Goal: Use online tool/utility: Use online tool/utility

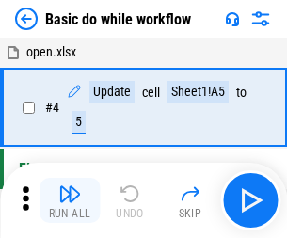
click at [70, 200] on img "button" at bounding box center [69, 193] width 23 height 23
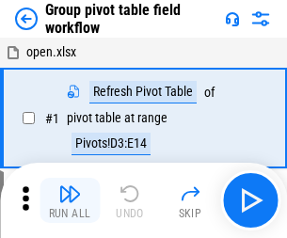
click at [70, 200] on img "button" at bounding box center [69, 193] width 23 height 23
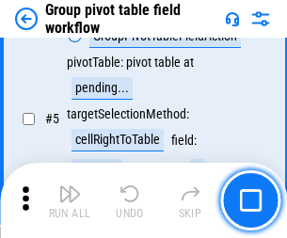
scroll to position [971, 0]
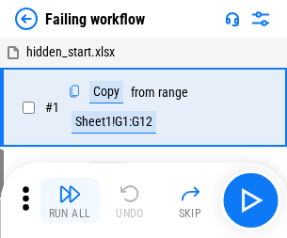
click at [70, 200] on img "button" at bounding box center [69, 193] width 23 height 23
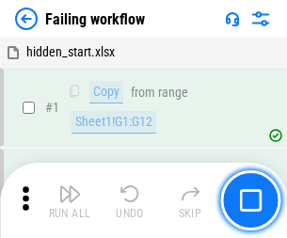
scroll to position [399, 0]
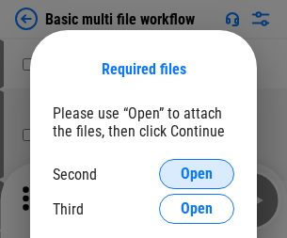
click at [197, 174] on span "Open" at bounding box center [197, 173] width 32 height 15
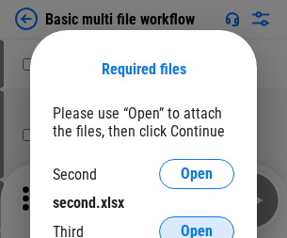
click at [197, 224] on span "Open" at bounding box center [197, 231] width 32 height 15
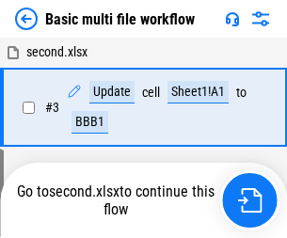
scroll to position [417, 0]
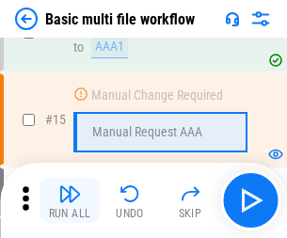
click at [70, 200] on img "button" at bounding box center [69, 193] width 23 height 23
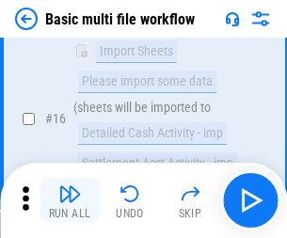
click at [70, 200] on img "button" at bounding box center [69, 193] width 23 height 23
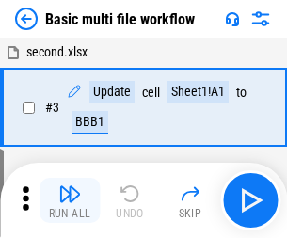
click at [70, 200] on img "button" at bounding box center [69, 193] width 23 height 23
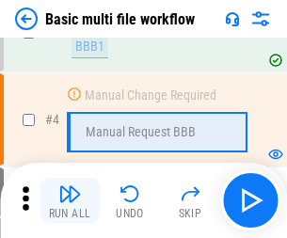
click at [70, 200] on img "button" at bounding box center [69, 193] width 23 height 23
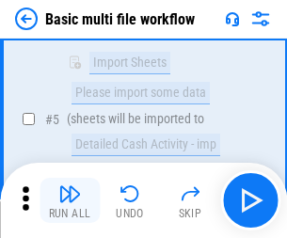
click at [70, 200] on img "button" at bounding box center [69, 193] width 23 height 23
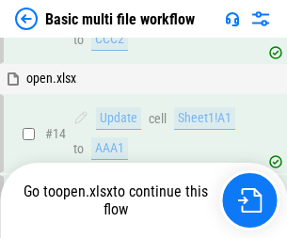
scroll to position [1119, 0]
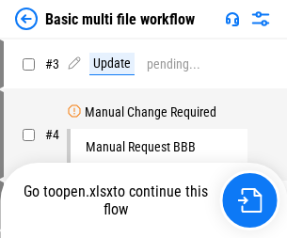
scroll to position [76, 0]
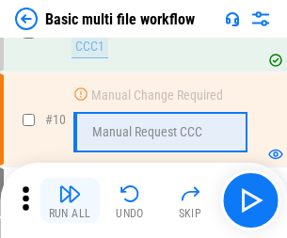
click at [70, 200] on img "button" at bounding box center [69, 193] width 23 height 23
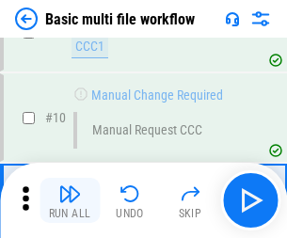
click at [70, 200] on img "button" at bounding box center [69, 193] width 23 height 23
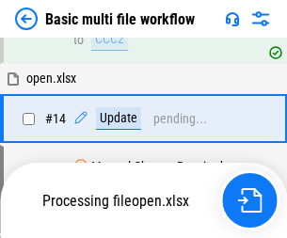
scroll to position [984, 0]
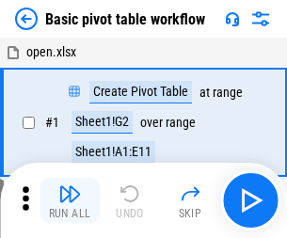
click at [70, 200] on img "button" at bounding box center [69, 193] width 23 height 23
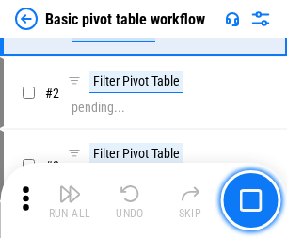
scroll to position [450, 0]
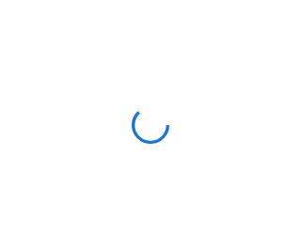
scroll to position [7, 0]
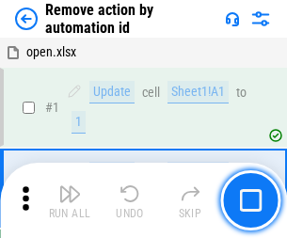
scroll to position [70, 0]
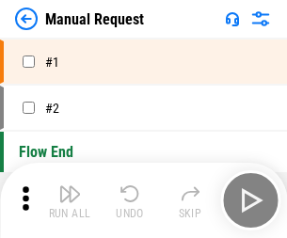
click at [70, 200] on img "button" at bounding box center [69, 193] width 23 height 23
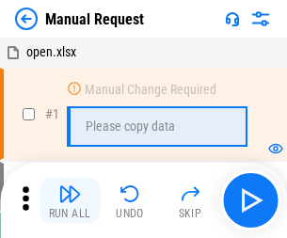
click at [70, 200] on img "button" at bounding box center [69, 193] width 23 height 23
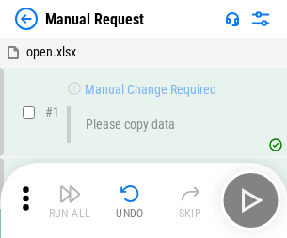
scroll to position [64, 0]
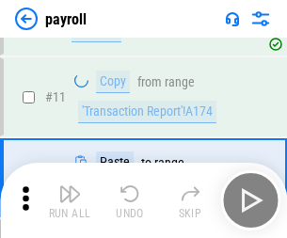
scroll to position [136, 0]
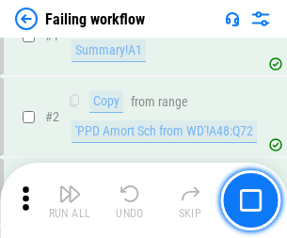
scroll to position [304, 0]
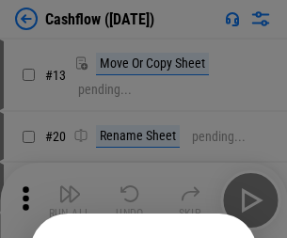
scroll to position [183, 0]
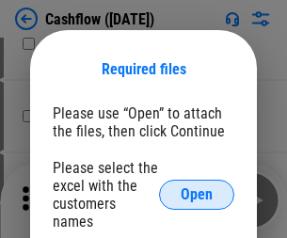
click at [197, 187] on span "Open" at bounding box center [197, 194] width 32 height 15
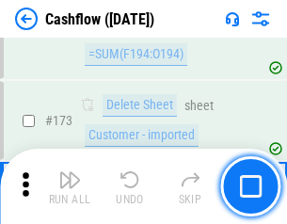
scroll to position [1991, 0]
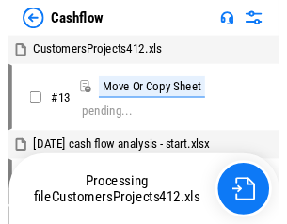
scroll to position [22, 0]
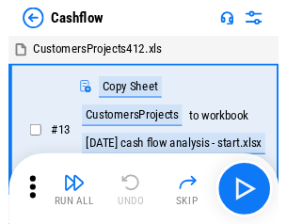
scroll to position [22, 0]
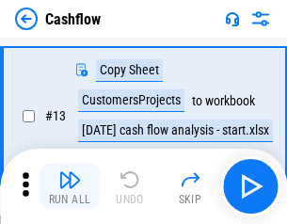
click at [70, 186] on img "button" at bounding box center [69, 179] width 23 height 23
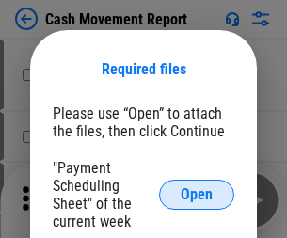
click at [197, 195] on span "Open" at bounding box center [197, 194] width 32 height 15
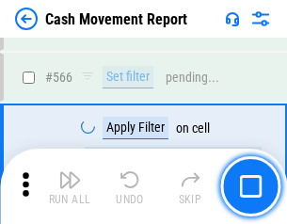
scroll to position [8620, 0]
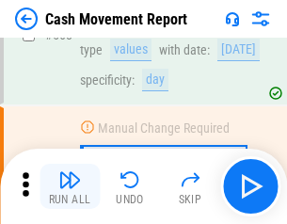
click at [70, 186] on img "button" at bounding box center [69, 179] width 23 height 23
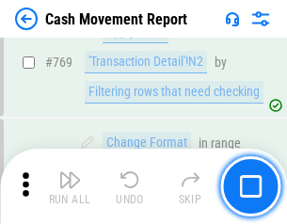
scroll to position [10451, 0]
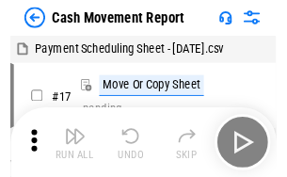
scroll to position [34, 0]
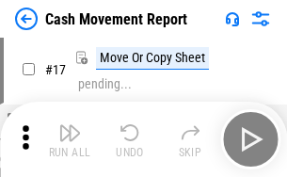
click at [70, 139] on img "button" at bounding box center [69, 132] width 23 height 23
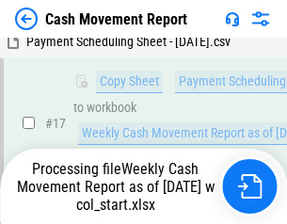
scroll to position [391, 0]
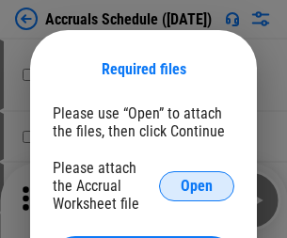
click at [197, 185] on span "Open" at bounding box center [197, 186] width 32 height 15
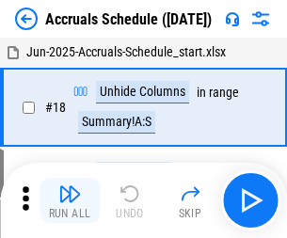
click at [70, 200] on img "button" at bounding box center [69, 193] width 23 height 23
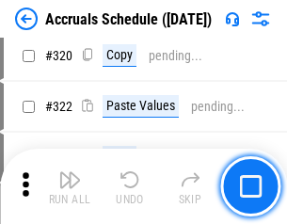
scroll to position [3498, 0]
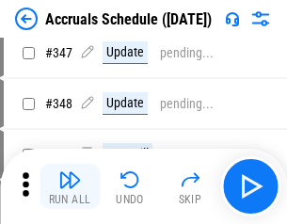
click at [70, 186] on img "button" at bounding box center [69, 179] width 23 height 23
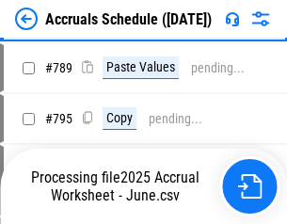
scroll to position [7901, 0]
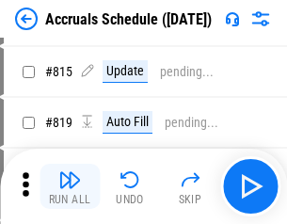
click at [70, 186] on img "button" at bounding box center [69, 179] width 23 height 23
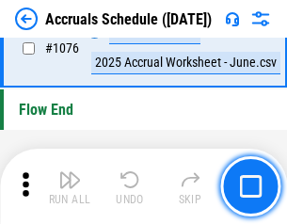
scroll to position [11264, 0]
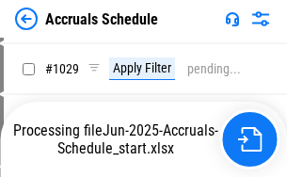
scroll to position [10796, 0]
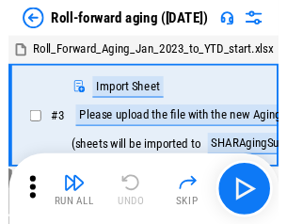
scroll to position [3, 0]
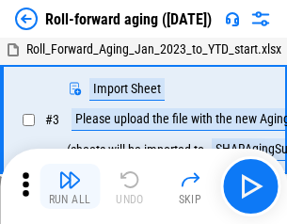
click at [70, 186] on img "button" at bounding box center [69, 179] width 23 height 23
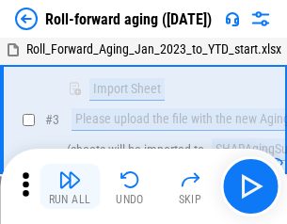
click at [70, 186] on img "button" at bounding box center [69, 179] width 23 height 23
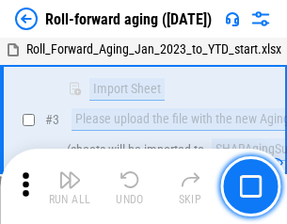
scroll to position [121, 0]
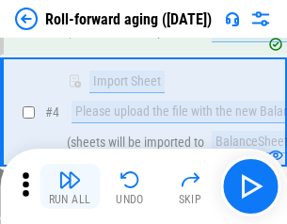
click at [70, 186] on img "button" at bounding box center [69, 179] width 23 height 23
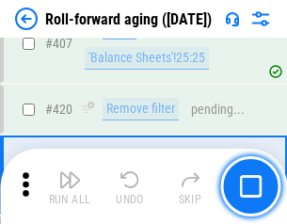
scroll to position [6522, 0]
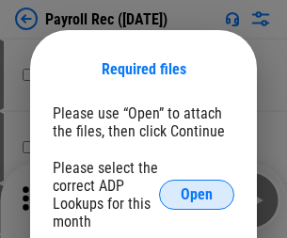
click at [197, 195] on span "Open" at bounding box center [197, 194] width 32 height 15
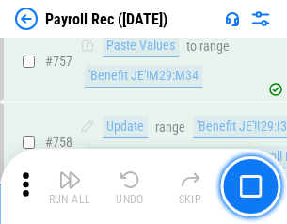
scroll to position [11214, 0]
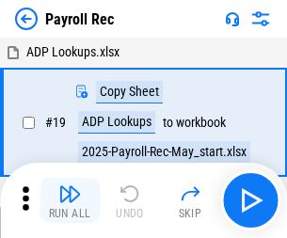
click at [70, 200] on img "button" at bounding box center [69, 193] width 23 height 23
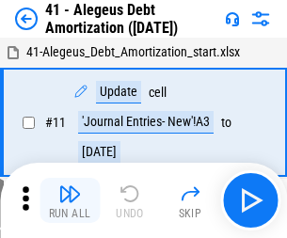
click at [70, 200] on img "button" at bounding box center [69, 193] width 23 height 23
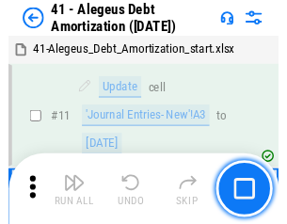
scroll to position [232, 0]
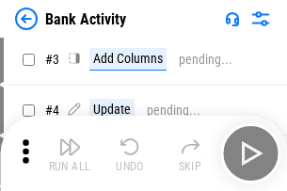
click at [70, 153] on img "button" at bounding box center [69, 146] width 23 height 23
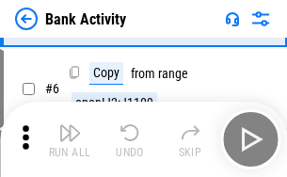
scroll to position [100, 0]
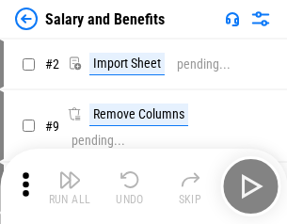
click at [70, 186] on img "button" at bounding box center [69, 179] width 23 height 23
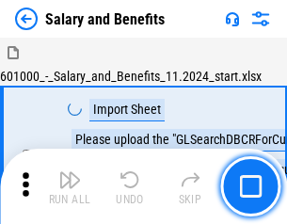
scroll to position [25, 0]
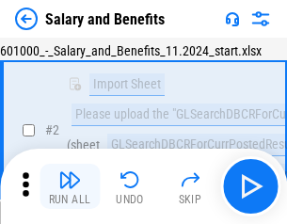
click at [70, 186] on img "button" at bounding box center [69, 179] width 23 height 23
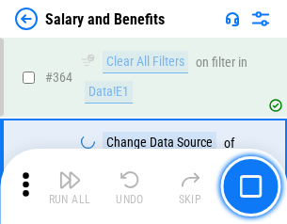
scroll to position [8857, 0]
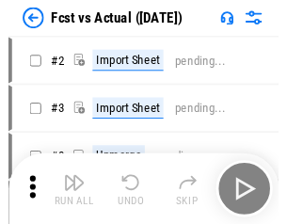
scroll to position [24, 0]
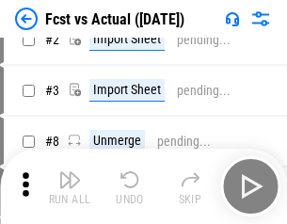
click at [70, 186] on img "button" at bounding box center [69, 179] width 23 height 23
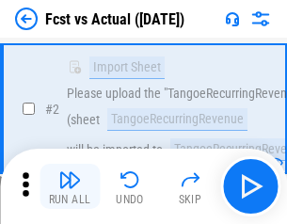
click at [70, 186] on img "button" at bounding box center [69, 179] width 23 height 23
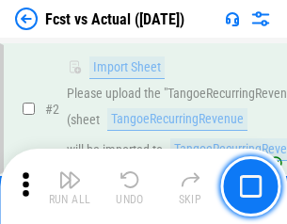
scroll to position [176, 0]
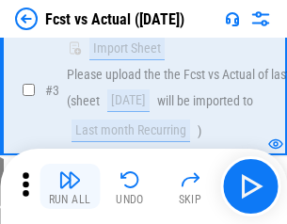
click at [70, 186] on img "button" at bounding box center [69, 179] width 23 height 23
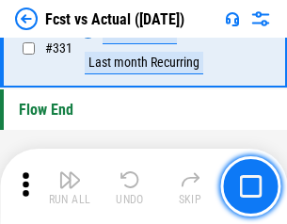
scroll to position [9003, 0]
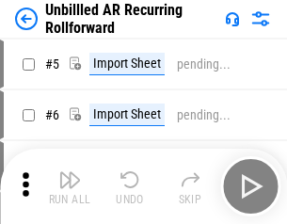
scroll to position [40, 0]
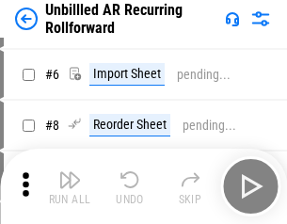
click at [70, 186] on img "button" at bounding box center [69, 179] width 23 height 23
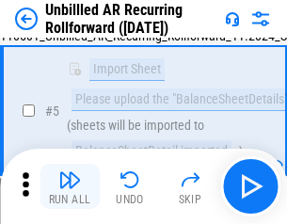
click at [70, 186] on img "button" at bounding box center [69, 179] width 23 height 23
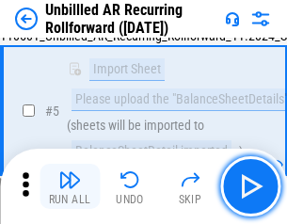
scroll to position [177, 0]
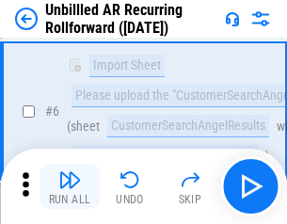
click at [70, 186] on img "button" at bounding box center [69, 179] width 23 height 23
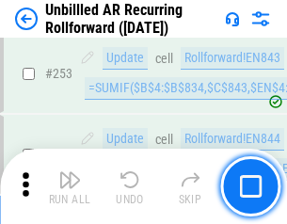
scroll to position [6388, 0]
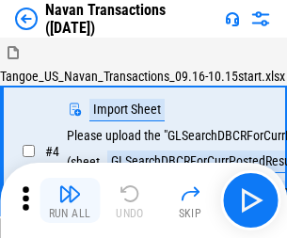
click at [70, 186] on img "button" at bounding box center [69, 193] width 23 height 23
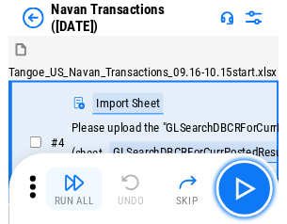
scroll to position [30, 0]
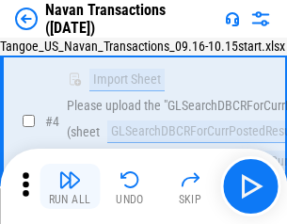
click at [70, 186] on img "button" at bounding box center [69, 179] width 23 height 23
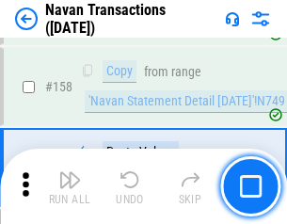
scroll to position [6098, 0]
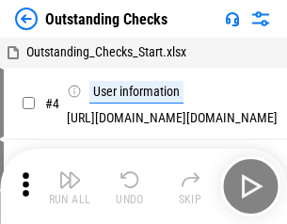
click at [70, 186] on img "button" at bounding box center [69, 179] width 23 height 23
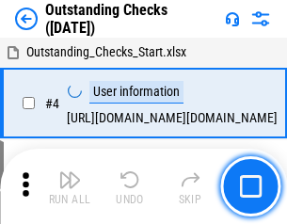
scroll to position [79, 0]
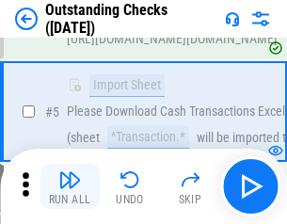
click at [70, 186] on img "button" at bounding box center [69, 179] width 23 height 23
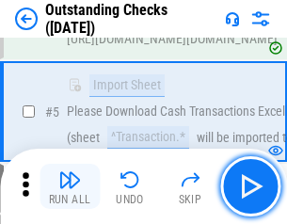
scroll to position [197, 0]
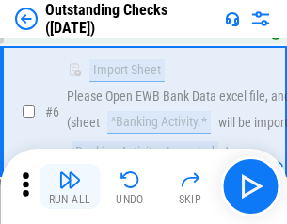
click at [70, 186] on img "button" at bounding box center [69, 179] width 23 height 23
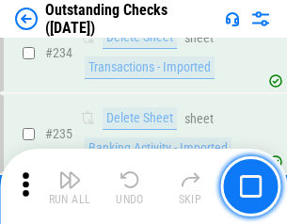
scroll to position [5711, 0]
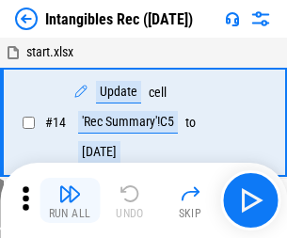
click at [70, 200] on img "button" at bounding box center [69, 193] width 23 height 23
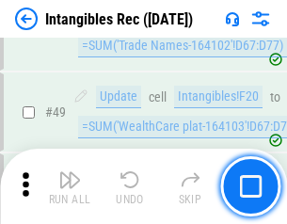
scroll to position [733, 0]
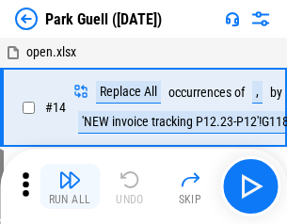
click at [70, 186] on img "button" at bounding box center [69, 179] width 23 height 23
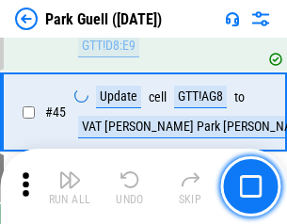
scroll to position [2352, 0]
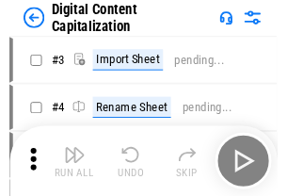
scroll to position [55, 0]
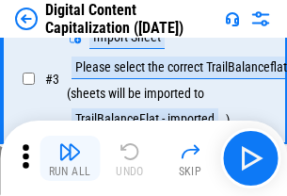
click at [70, 158] on img "button" at bounding box center [69, 151] width 23 height 23
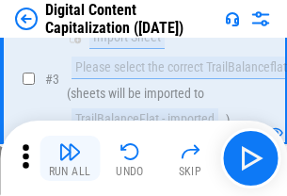
click at [70, 158] on img "button" at bounding box center [69, 151] width 23 height 23
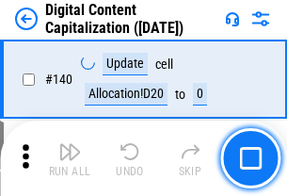
scroll to position [1995, 0]
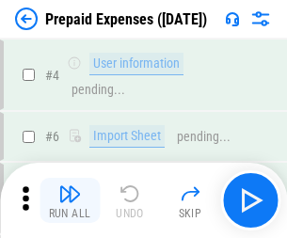
click at [70, 186] on img "button" at bounding box center [69, 193] width 23 height 23
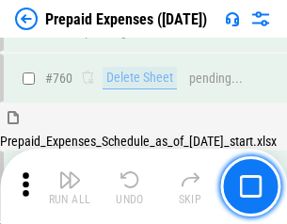
scroll to position [5213, 0]
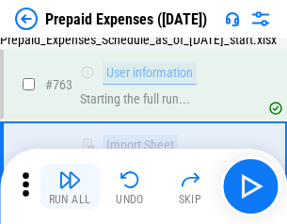
click at [70, 186] on img "button" at bounding box center [69, 179] width 23 height 23
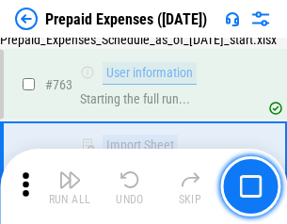
scroll to position [5324, 0]
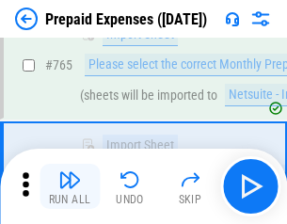
click at [70, 186] on img "button" at bounding box center [69, 179] width 23 height 23
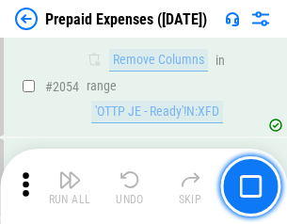
scroll to position [19660, 0]
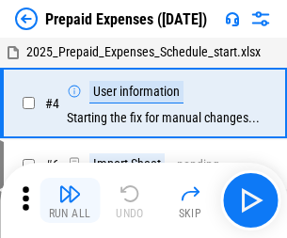
click at [70, 200] on img "button" at bounding box center [69, 193] width 23 height 23
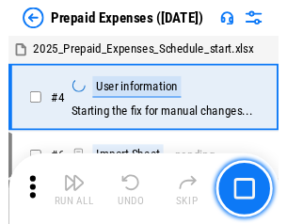
scroll to position [83, 0]
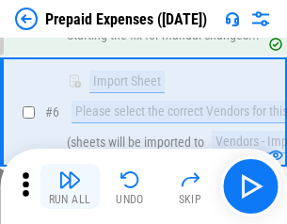
click at [70, 186] on img "button" at bounding box center [69, 179] width 23 height 23
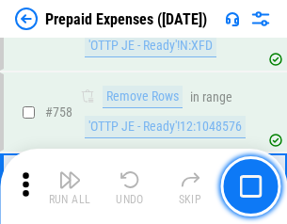
scroll to position [6701, 0]
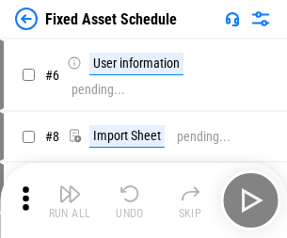
click at [70, 200] on img "button" at bounding box center [69, 193] width 23 height 23
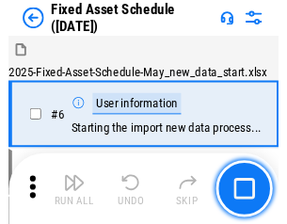
scroll to position [102, 0]
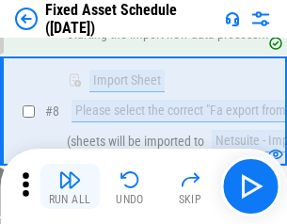
click at [70, 186] on img "button" at bounding box center [69, 179] width 23 height 23
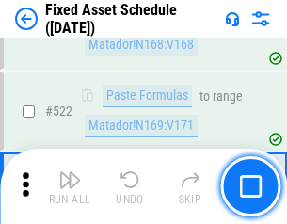
scroll to position [6537, 0]
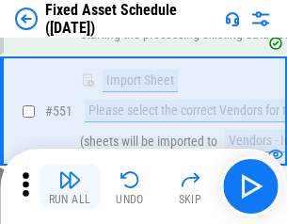
click at [70, 186] on img "button" at bounding box center [69, 179] width 23 height 23
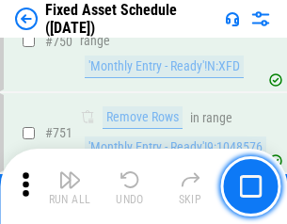
scroll to position [9169, 0]
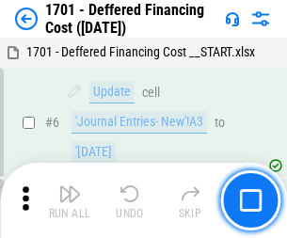
scroll to position [226, 0]
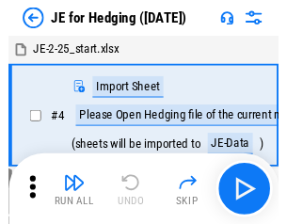
scroll to position [3, 0]
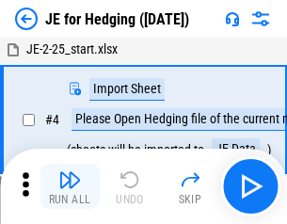
click at [70, 186] on img "button" at bounding box center [69, 179] width 23 height 23
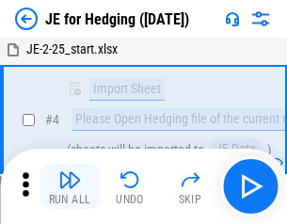
click at [70, 186] on img "button" at bounding box center [69, 179] width 23 height 23
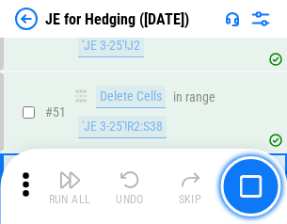
scroll to position [1218, 0]
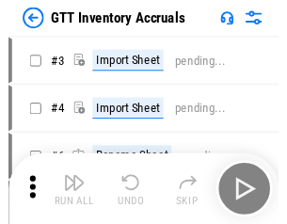
scroll to position [3, 0]
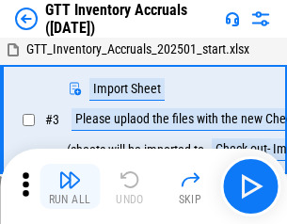
click at [70, 186] on img "button" at bounding box center [69, 179] width 23 height 23
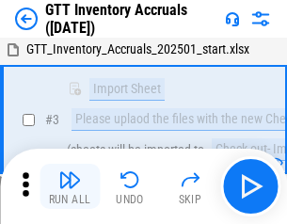
click at [70, 186] on img "button" at bounding box center [69, 179] width 23 height 23
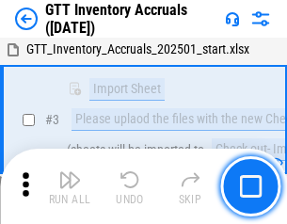
scroll to position [121, 0]
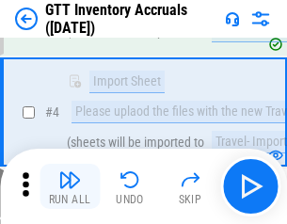
click at [70, 186] on img "button" at bounding box center [69, 179] width 23 height 23
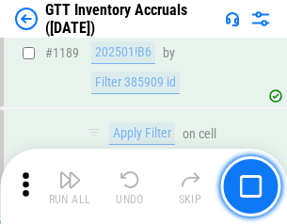
scroll to position [15358, 0]
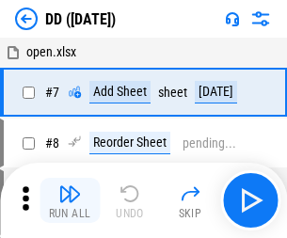
click at [70, 200] on img "button" at bounding box center [69, 193] width 23 height 23
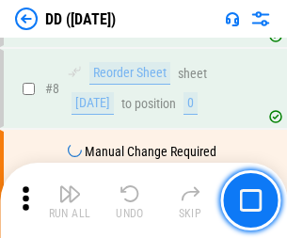
scroll to position [182, 0]
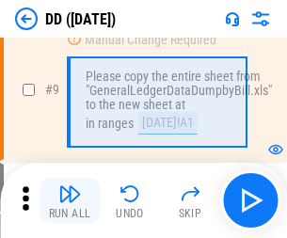
click at [70, 200] on img "button" at bounding box center [69, 193] width 23 height 23
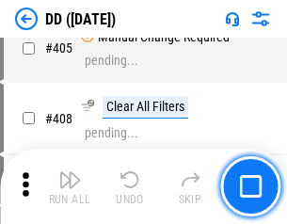
scroll to position [8415, 0]
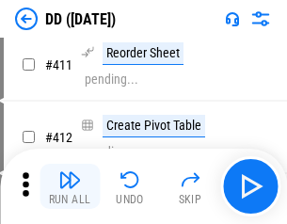
click at [70, 186] on img "button" at bounding box center [69, 179] width 23 height 23
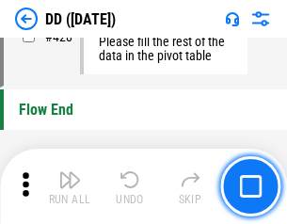
scroll to position [9002, 0]
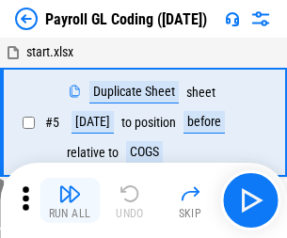
click at [70, 200] on img "button" at bounding box center [69, 193] width 23 height 23
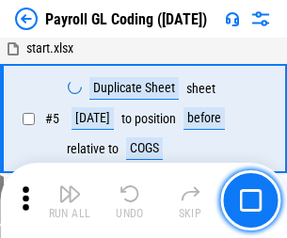
scroll to position [226, 0]
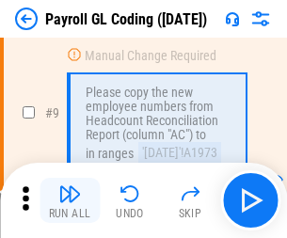
click at [70, 200] on img "button" at bounding box center [69, 193] width 23 height 23
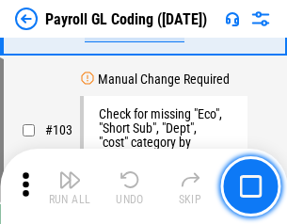
scroll to position [4412, 0]
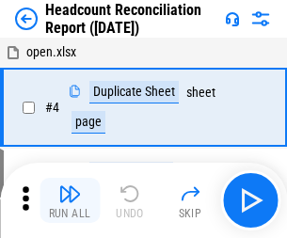
click at [70, 200] on img "button" at bounding box center [69, 193] width 23 height 23
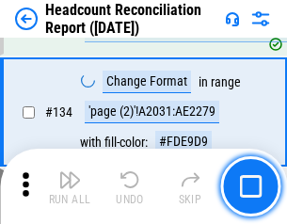
scroll to position [2261, 0]
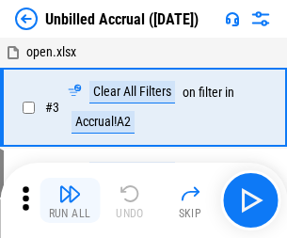
click at [70, 200] on img "button" at bounding box center [69, 193] width 23 height 23
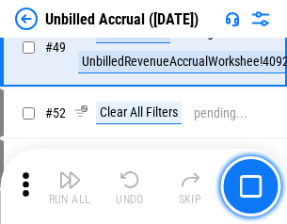
scroll to position [1706, 0]
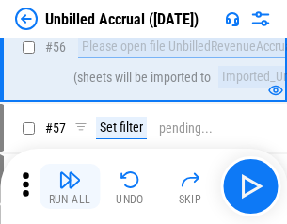
click at [70, 186] on img "button" at bounding box center [69, 179] width 23 height 23
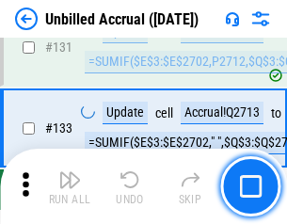
scroll to position [5602, 0]
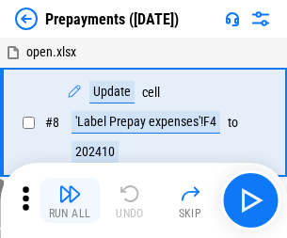
click at [70, 200] on img "button" at bounding box center [69, 193] width 23 height 23
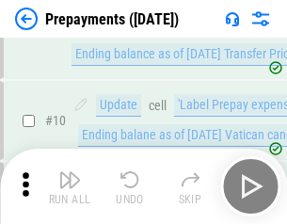
scroll to position [118, 0]
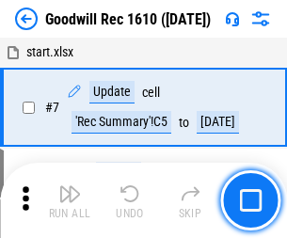
scroll to position [322, 0]
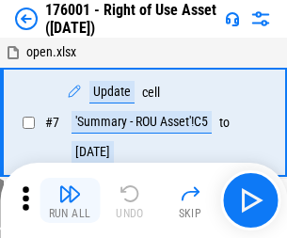
click at [70, 200] on img "button" at bounding box center [69, 193] width 23 height 23
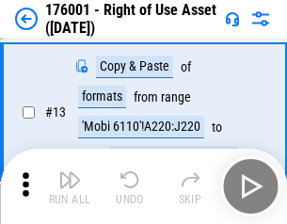
scroll to position [121, 0]
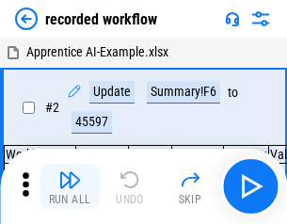
click at [70, 186] on img "button" at bounding box center [69, 179] width 23 height 23
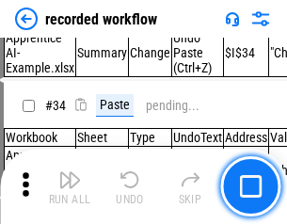
scroll to position [5879, 0]
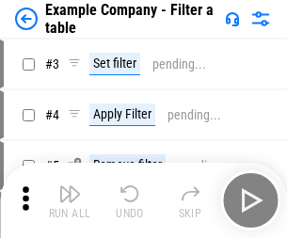
click at [70, 200] on img "button" at bounding box center [69, 193] width 23 height 23
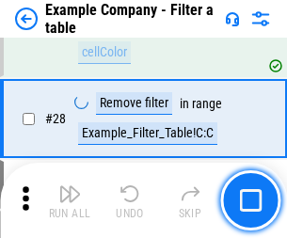
scroll to position [1721, 0]
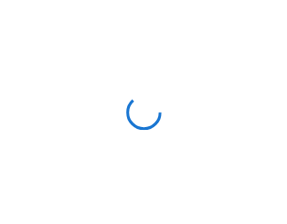
scroll to position [29, 0]
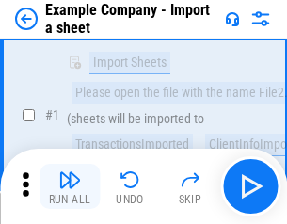
click at [70, 186] on img "button" at bounding box center [69, 179] width 23 height 23
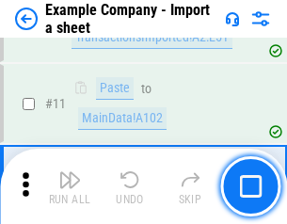
scroll to position [416, 0]
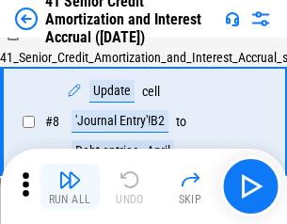
click at [70, 186] on img "button" at bounding box center [69, 179] width 23 height 23
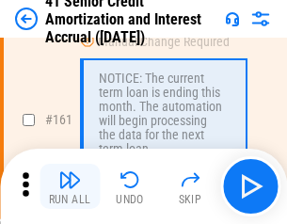
click at [70, 186] on img "button" at bounding box center [69, 179] width 23 height 23
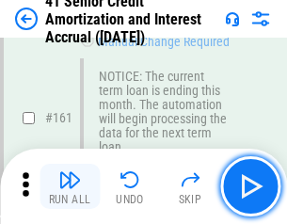
scroll to position [2012, 0]
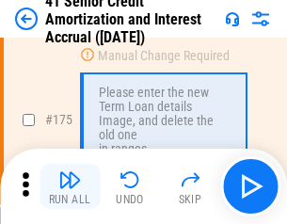
click at [70, 186] on img "button" at bounding box center [69, 179] width 23 height 23
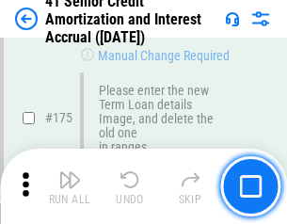
scroll to position [2202, 0]
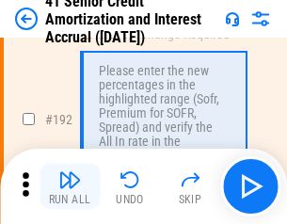
click at [70, 186] on img "button" at bounding box center [69, 179] width 23 height 23
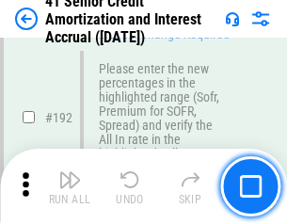
scroll to position [2400, 0]
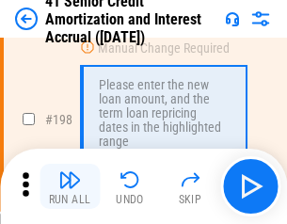
click at [70, 186] on img "button" at bounding box center [69, 179] width 23 height 23
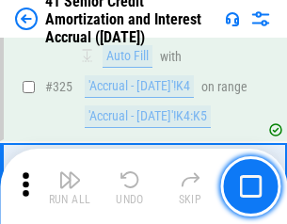
scroll to position [4805, 0]
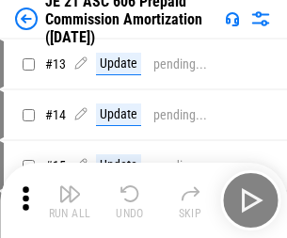
click at [70, 186] on img "button" at bounding box center [69, 193] width 23 height 23
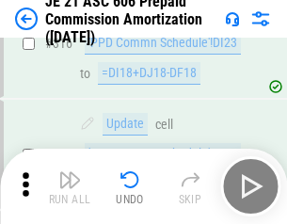
scroll to position [3512, 0]
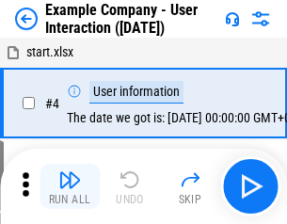
click at [70, 186] on img "button" at bounding box center [69, 179] width 23 height 23
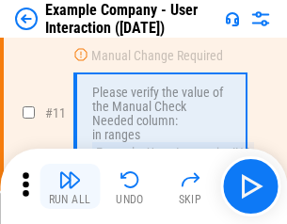
click at [70, 186] on img "button" at bounding box center [69, 179] width 23 height 23
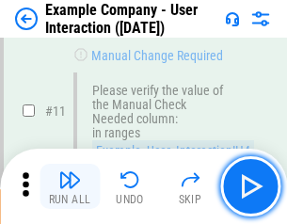
scroll to position [407, 0]
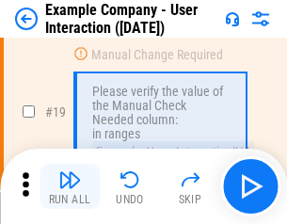
click at [70, 186] on img "button" at bounding box center [69, 179] width 23 height 23
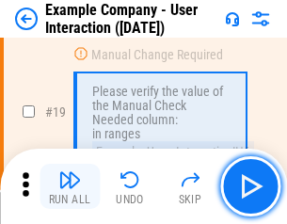
click at [70, 186] on img "button" at bounding box center [69, 179] width 23 height 23
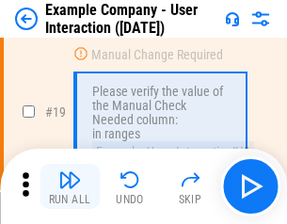
click at [70, 186] on img "button" at bounding box center [69, 179] width 23 height 23
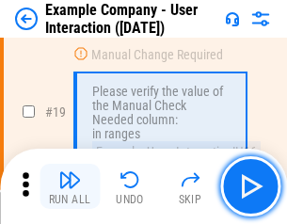
click at [70, 186] on img "button" at bounding box center [69, 179] width 23 height 23
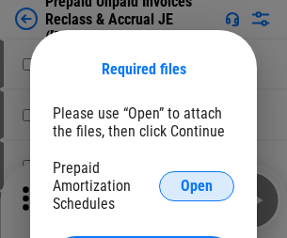
click at [197, 185] on span "Open" at bounding box center [197, 186] width 32 height 15
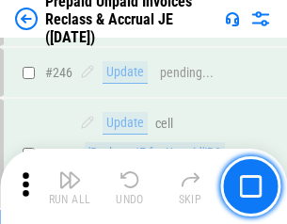
scroll to position [2539, 0]
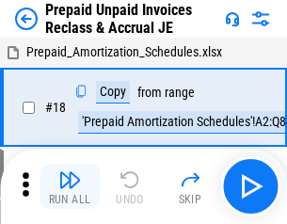
click at [70, 186] on img "button" at bounding box center [69, 179] width 23 height 23
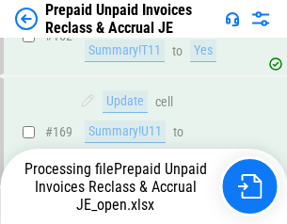
scroll to position [2539, 0]
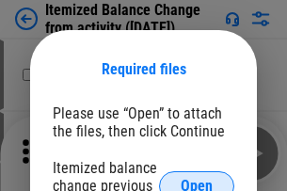
click at [197, 179] on span "Open" at bounding box center [197, 186] width 32 height 15
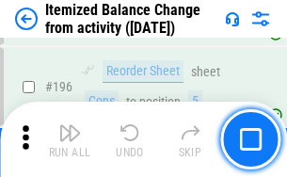
scroll to position [3620, 0]
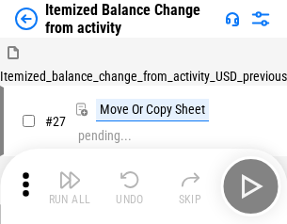
scroll to position [29, 0]
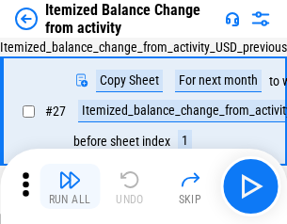
click at [70, 186] on img "button" at bounding box center [69, 179] width 23 height 23
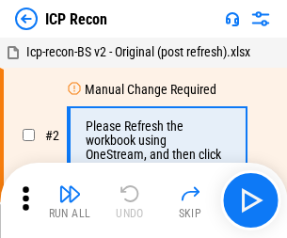
scroll to position [8, 0]
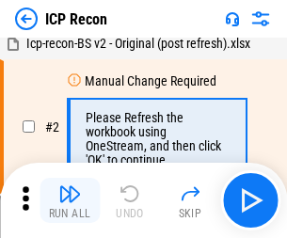
click at [70, 200] on img "button" at bounding box center [69, 193] width 23 height 23
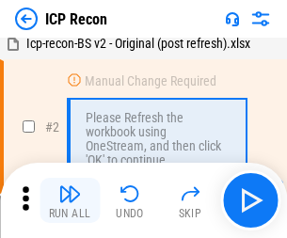
click at [70, 200] on img "button" at bounding box center [69, 193] width 23 height 23
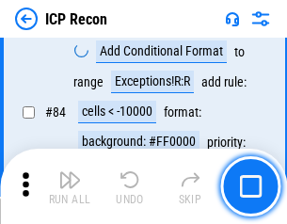
scroll to position [1843, 0]
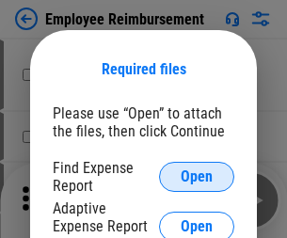
click at [197, 177] on span "Open" at bounding box center [197, 176] width 32 height 15
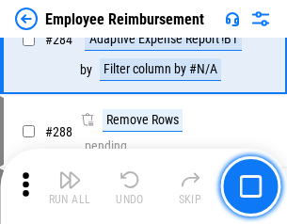
scroll to position [5112, 0]
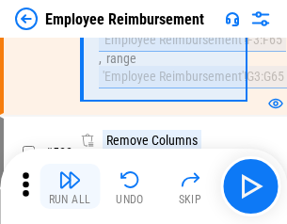
click at [70, 186] on img "button" at bounding box center [69, 179] width 23 height 23
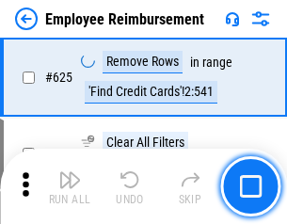
scroll to position [11261, 0]
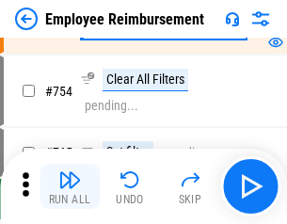
click at [70, 186] on img "button" at bounding box center [69, 179] width 23 height 23
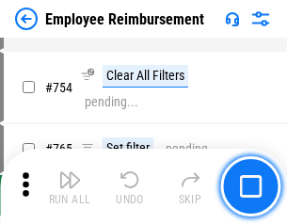
scroll to position [13195, 0]
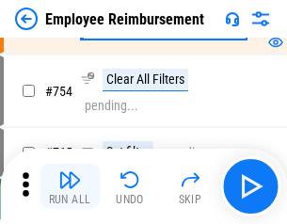
click at [70, 186] on img "button" at bounding box center [69, 179] width 23 height 23
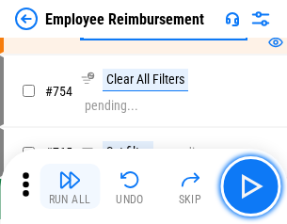
click at [70, 186] on img "button" at bounding box center [69, 179] width 23 height 23
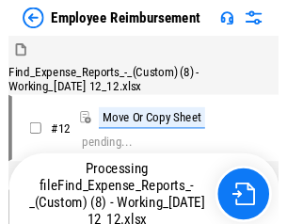
scroll to position [64, 0]
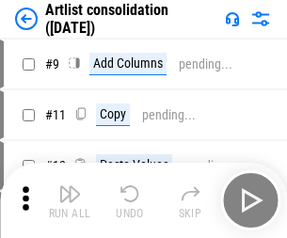
click at [70, 200] on img "button" at bounding box center [69, 193] width 23 height 23
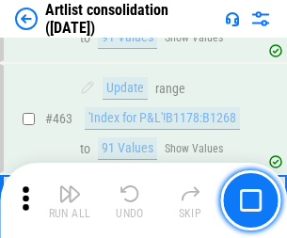
scroll to position [8235, 0]
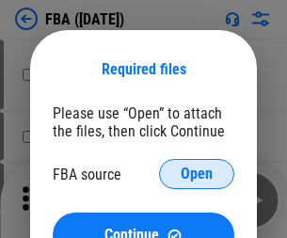
click at [197, 174] on span "Open" at bounding box center [197, 173] width 32 height 15
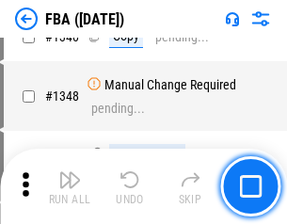
scroll to position [19897, 0]
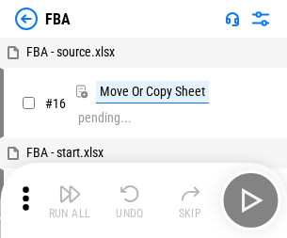
scroll to position [19, 0]
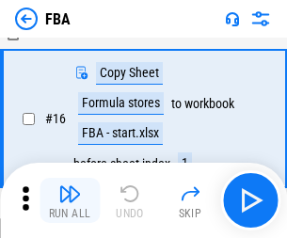
click at [70, 200] on img "button" at bounding box center [69, 193] width 23 height 23
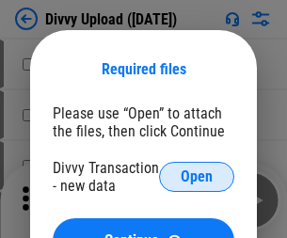
click at [197, 177] on span "Open" at bounding box center [197, 176] width 32 height 15
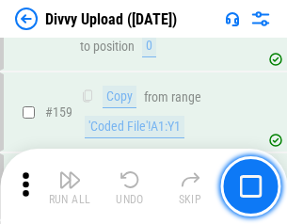
scroll to position [1948, 0]
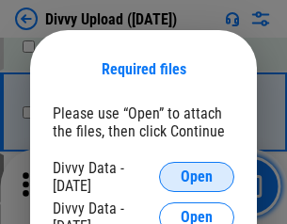
click at [197, 177] on span "Open" at bounding box center [197, 176] width 32 height 15
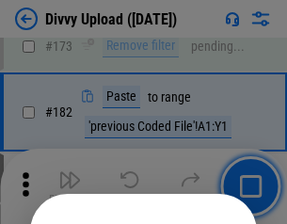
scroll to position [2111, 0]
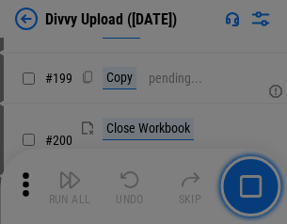
scroll to position [2735, 0]
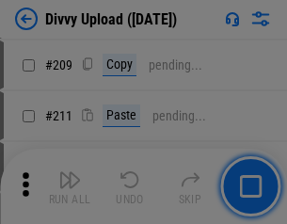
scroll to position [3195, 0]
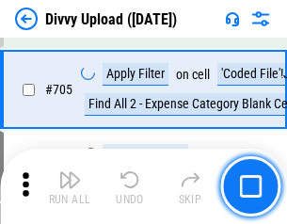
scroll to position [12866, 0]
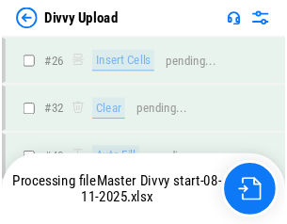
scroll to position [1948, 0]
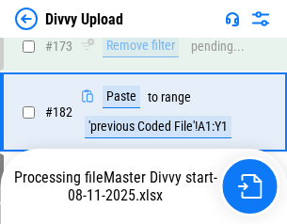
scroll to position [2120, 0]
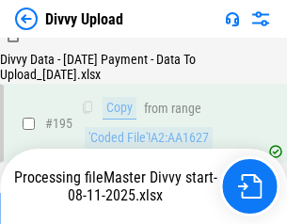
scroll to position [2628, 0]
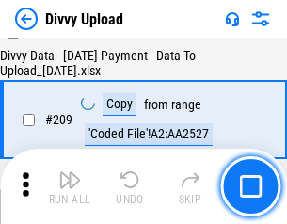
scroll to position [3458, 0]
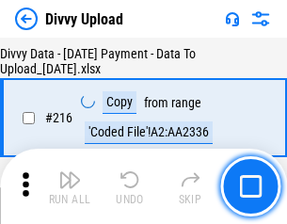
scroll to position [3873, 0]
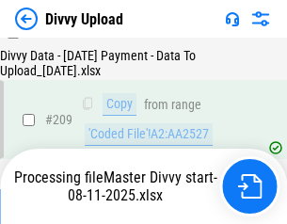
scroll to position [3473, 0]
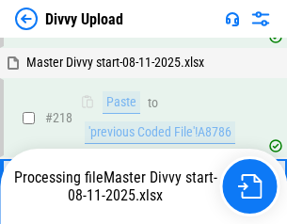
scroll to position [3969, 0]
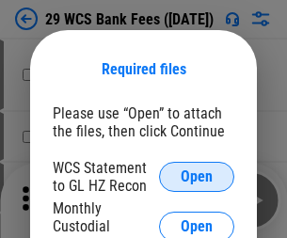
click at [197, 177] on span "Open" at bounding box center [197, 176] width 32 height 15
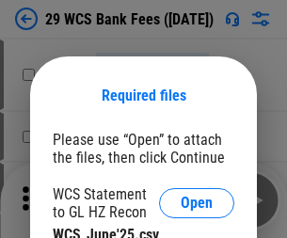
scroll to position [26, 0]
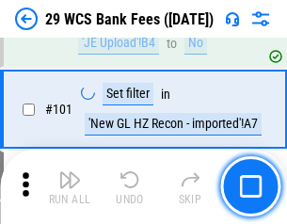
scroll to position [1833, 0]
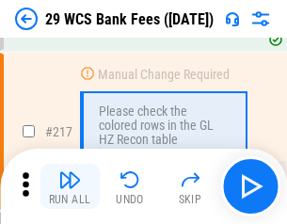
click at [70, 186] on img "button" at bounding box center [69, 179] width 23 height 23
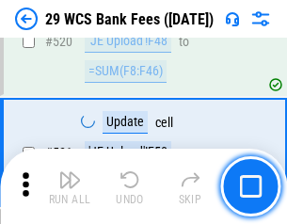
scroll to position [9706, 0]
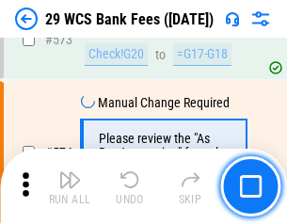
click at [70, 186] on img "button" at bounding box center [69, 179] width 23 height 23
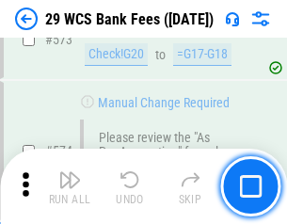
scroll to position [10415, 0]
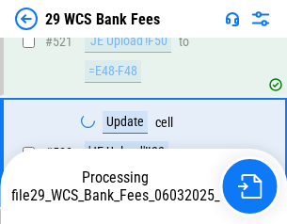
scroll to position [10285, 0]
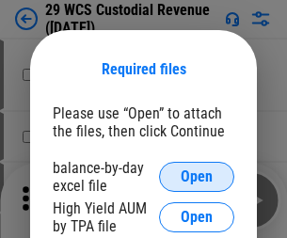
click at [197, 177] on span "Open" at bounding box center [197, 176] width 32 height 15
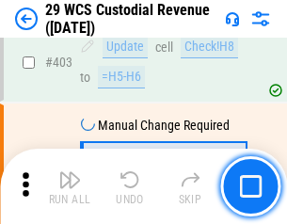
scroll to position [8711, 0]
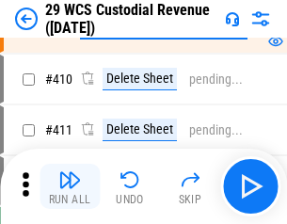
click at [70, 186] on img "button" at bounding box center [69, 179] width 23 height 23
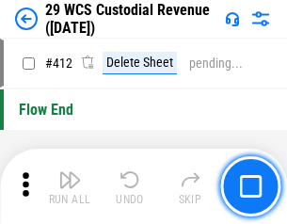
scroll to position [8982, 0]
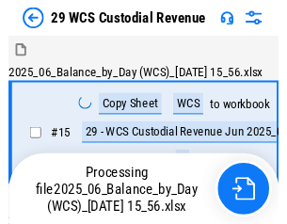
scroll to position [45, 0]
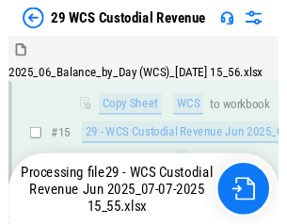
scroll to position [426, 0]
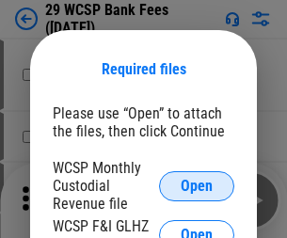
click at [197, 185] on span "Open" at bounding box center [197, 186] width 32 height 15
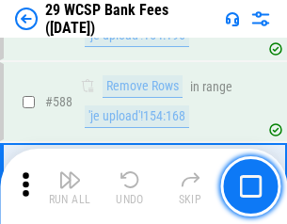
scroll to position [7403, 0]
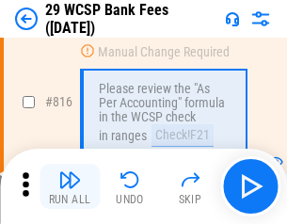
click at [70, 186] on img "button" at bounding box center [69, 179] width 23 height 23
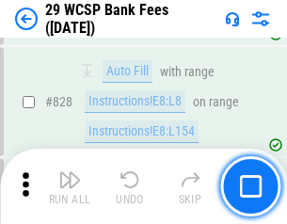
scroll to position [11933, 0]
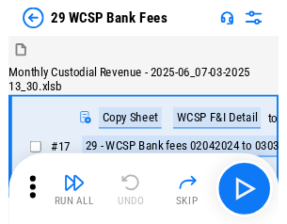
scroll to position [45, 0]
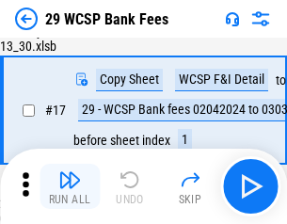
click at [70, 186] on img "button" at bounding box center [69, 179] width 23 height 23
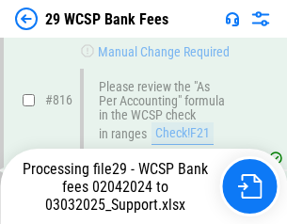
scroll to position [11564, 0]
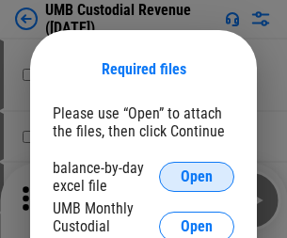
click at [197, 177] on span "Open" at bounding box center [197, 176] width 32 height 15
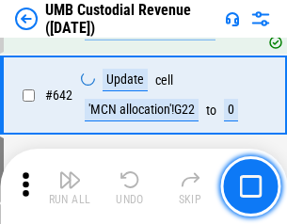
scroll to position [9741, 0]
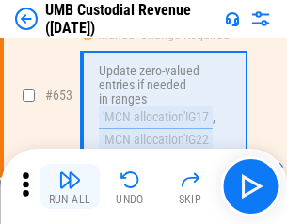
click at [70, 186] on img "button" at bounding box center [69, 179] width 23 height 23
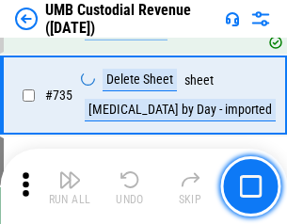
scroll to position [11500, 0]
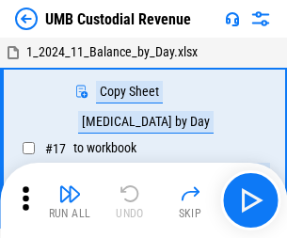
scroll to position [14, 0]
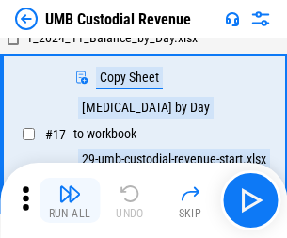
click at [70, 200] on img "button" at bounding box center [69, 193] width 23 height 23
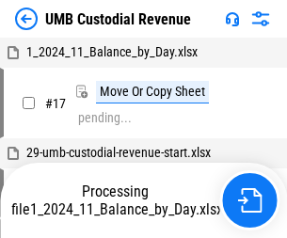
scroll to position [14, 0]
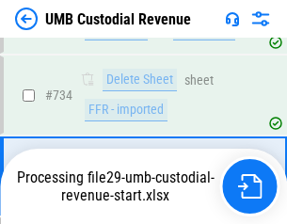
scroll to position [11376, 0]
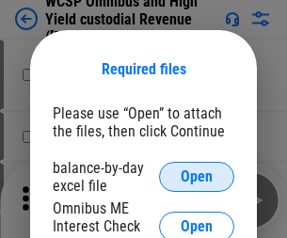
click at [197, 177] on span "Open" at bounding box center [197, 176] width 32 height 15
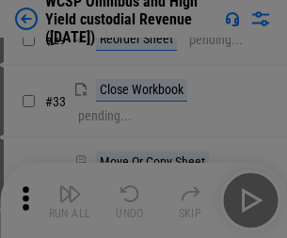
scroll to position [430, 0]
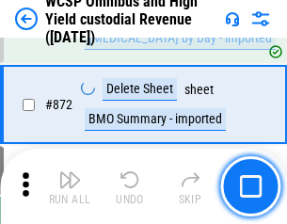
scroll to position [15918, 0]
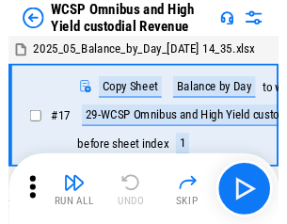
scroll to position [10, 0]
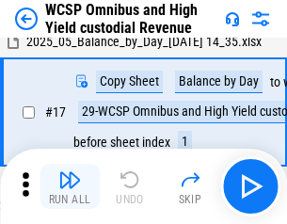
click at [70, 186] on img "button" at bounding box center [69, 179] width 23 height 23
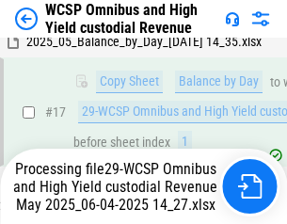
scroll to position [391, 0]
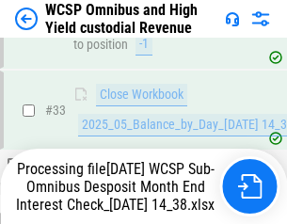
scroll to position [931, 0]
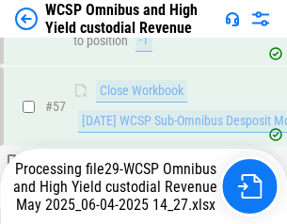
scroll to position [1930, 0]
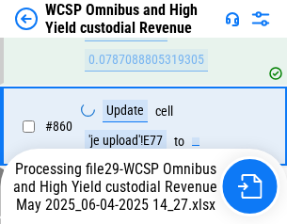
scroll to position [15874, 0]
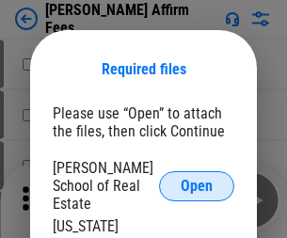
click at [197, 179] on span "Open" at bounding box center [197, 186] width 32 height 15
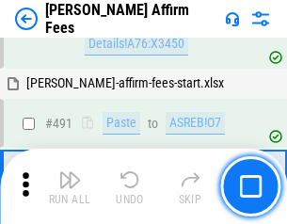
scroll to position [5114, 0]
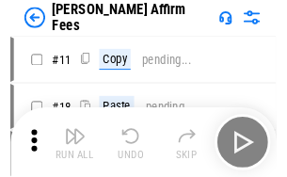
scroll to position [19, 0]
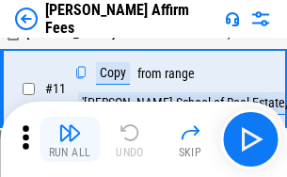
click at [70, 139] on img "button" at bounding box center [69, 132] width 23 height 23
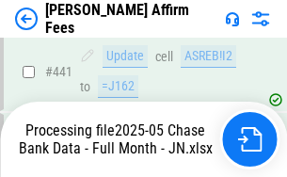
scroll to position [4933, 0]
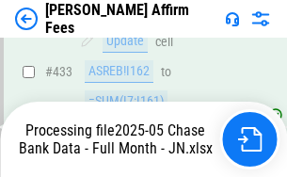
scroll to position [5042, 0]
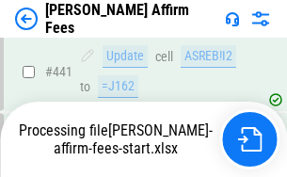
scroll to position [4933, 0]
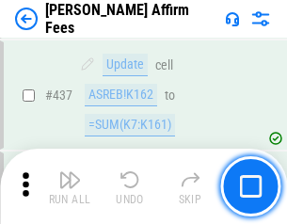
scroll to position [4909, 0]
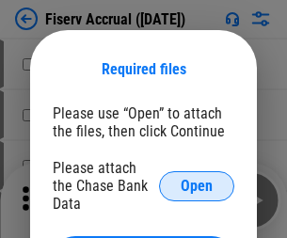
click at [197, 179] on span "Open" at bounding box center [197, 186] width 32 height 15
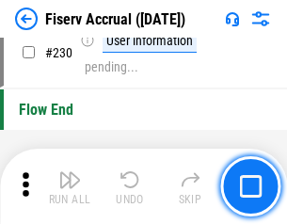
scroll to position [5959, 0]
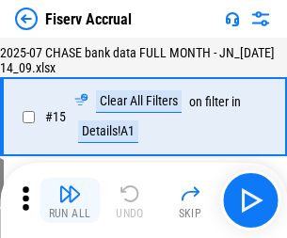
click at [70, 200] on img "button" at bounding box center [69, 193] width 23 height 23
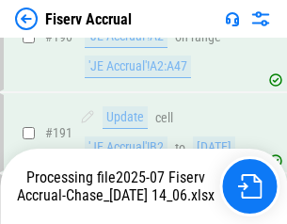
scroll to position [4834, 0]
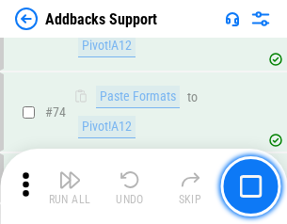
scroll to position [1369, 0]
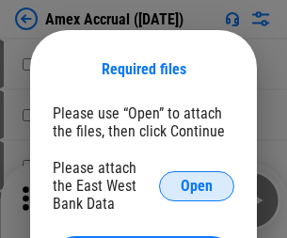
click at [197, 185] on span "Open" at bounding box center [197, 186] width 32 height 15
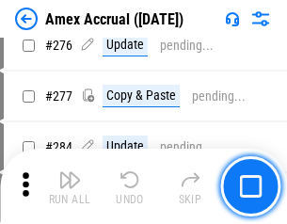
scroll to position [4896, 0]
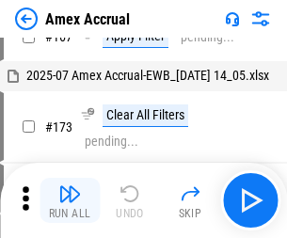
click at [70, 200] on img "button" at bounding box center [69, 193] width 23 height 23
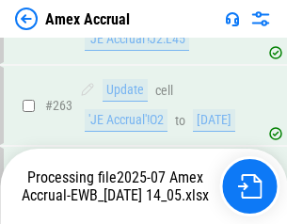
scroll to position [5261, 0]
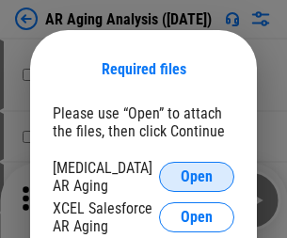
click at [197, 174] on span "Open" at bounding box center [197, 176] width 32 height 15
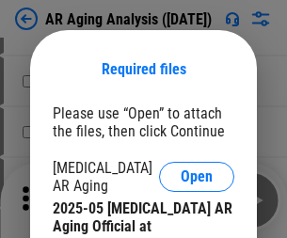
scroll to position [566, 0]
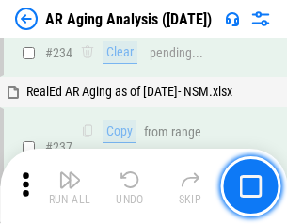
scroll to position [2915, 0]
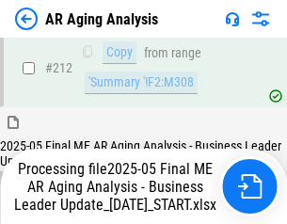
scroll to position [2894, 0]
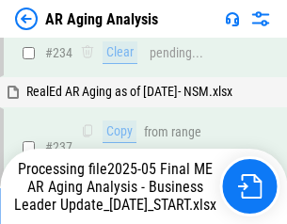
scroll to position [2894, 0]
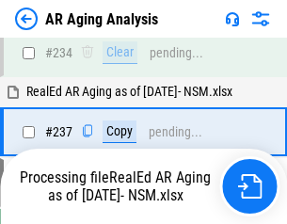
scroll to position [2894, 0]
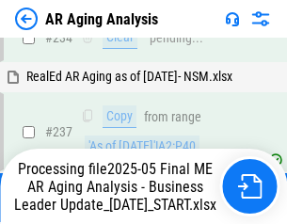
scroll to position [2894, 0]
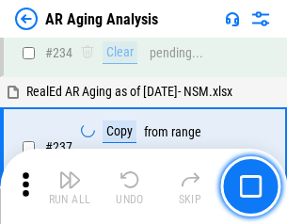
scroll to position [2894, 0]
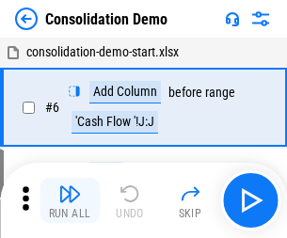
click at [70, 200] on img "button" at bounding box center [69, 193] width 23 height 23
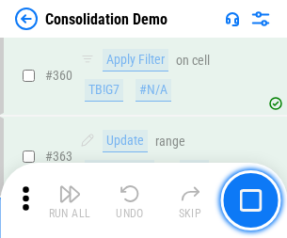
scroll to position [6304, 0]
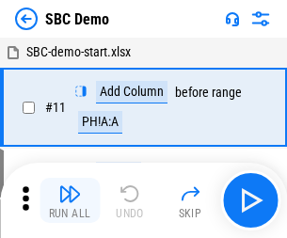
click at [70, 200] on img "button" at bounding box center [69, 193] width 23 height 23
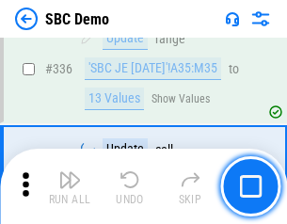
scroll to position [4948, 0]
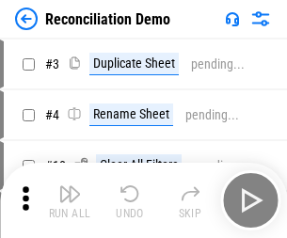
click at [70, 200] on img "button" at bounding box center [69, 193] width 23 height 23
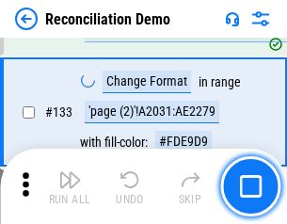
scroll to position [2234, 0]
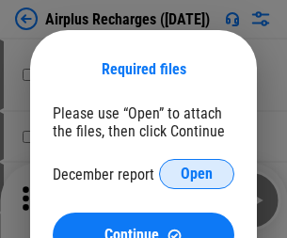
click at [197, 174] on span "Open" at bounding box center [197, 173] width 32 height 15
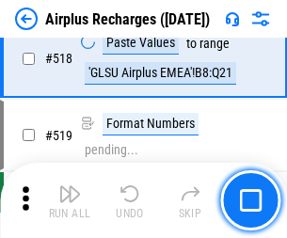
scroll to position [8093, 0]
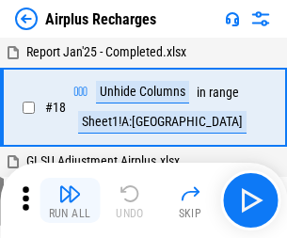
click at [70, 200] on img "button" at bounding box center [69, 193] width 23 height 23
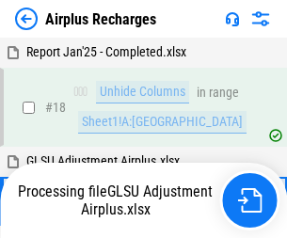
scroll to position [83, 0]
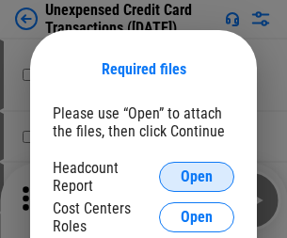
click at [197, 177] on span "Open" at bounding box center [197, 176] width 32 height 15
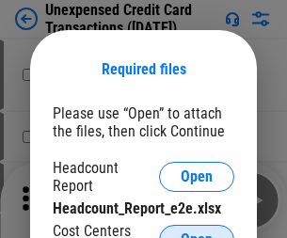
click at [197, 232] on span "Open" at bounding box center [197, 239] width 32 height 15
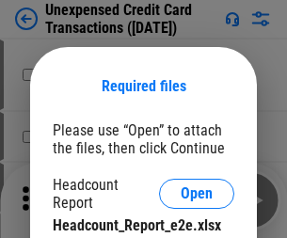
scroll to position [17, 0]
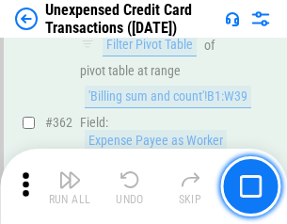
scroll to position [4837, 0]
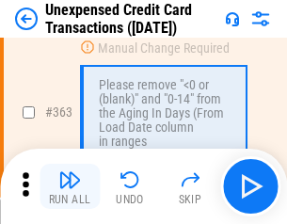
click at [70, 186] on img "button" at bounding box center [69, 179] width 23 height 23
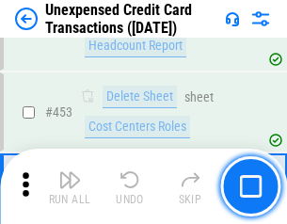
scroll to position [6415, 0]
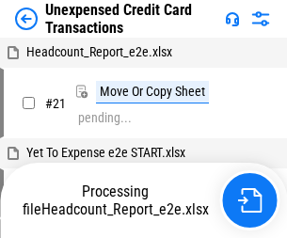
scroll to position [29, 0]
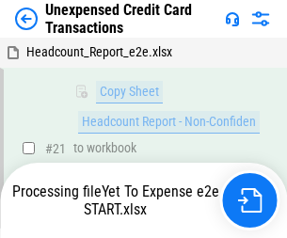
scroll to position [306, 0]
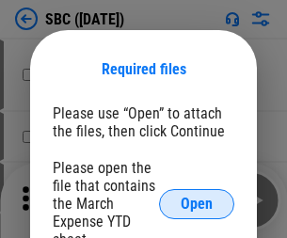
click at [197, 203] on span "Open" at bounding box center [197, 204] width 32 height 15
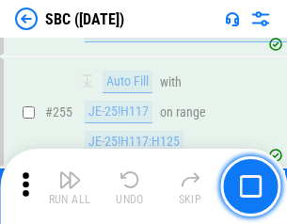
scroll to position [3675, 0]
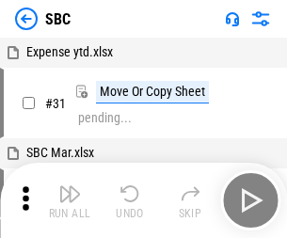
scroll to position [19, 0]
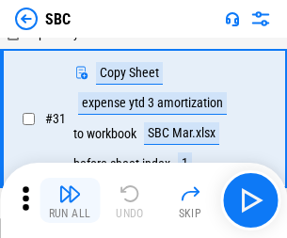
click at [70, 200] on img "button" at bounding box center [69, 193] width 23 height 23
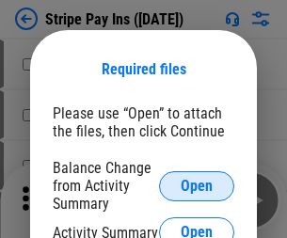
click at [197, 185] on span "Open" at bounding box center [197, 186] width 32 height 15
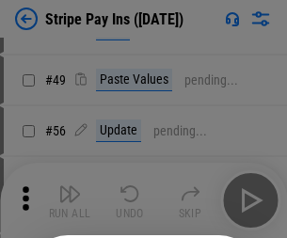
scroll to position [341, 0]
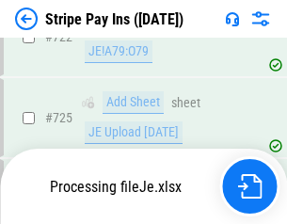
scroll to position [9904, 0]
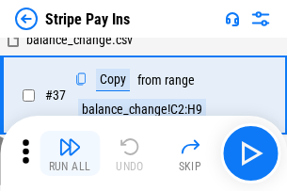
click at [70, 153] on img "button" at bounding box center [69, 146] width 23 height 23
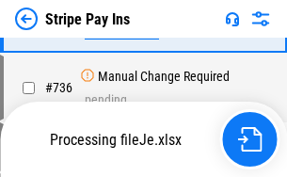
scroll to position [9862, 0]
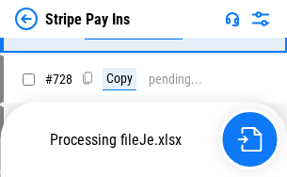
scroll to position [9862, 0]
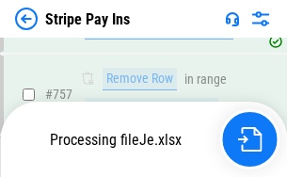
scroll to position [9862, 0]
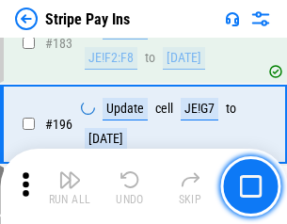
scroll to position [2546, 0]
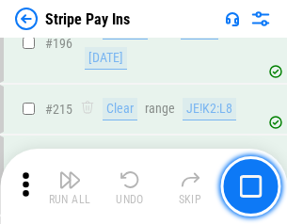
click at [70, 186] on img "button" at bounding box center [69, 179] width 23 height 23
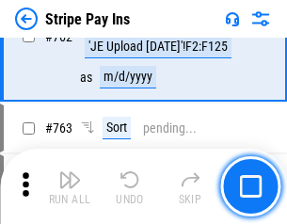
scroll to position [9839, 0]
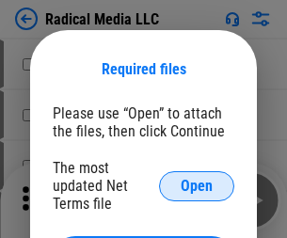
click at [197, 185] on span "Open" at bounding box center [197, 186] width 32 height 15
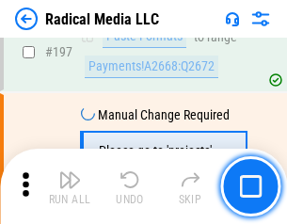
scroll to position [4350, 0]
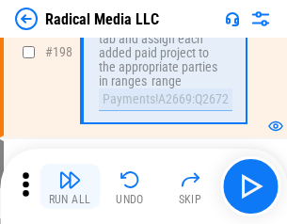
click at [70, 186] on img "button" at bounding box center [69, 179] width 23 height 23
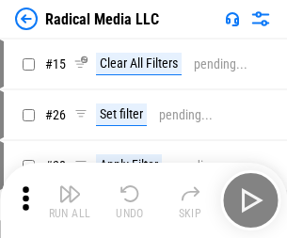
click at [70, 200] on img "button" at bounding box center [69, 193] width 23 height 23
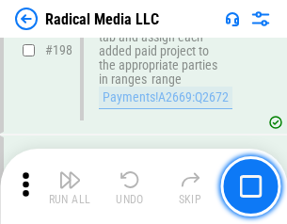
scroll to position [4715, 0]
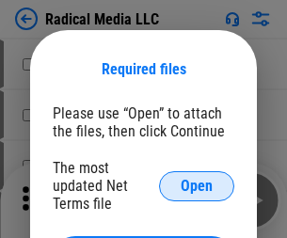
click at [197, 185] on span "Open" at bounding box center [197, 186] width 32 height 15
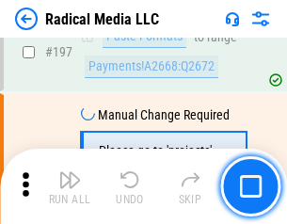
scroll to position [4350, 0]
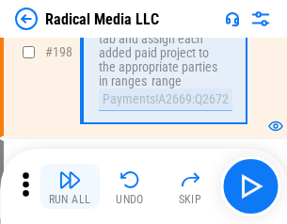
click at [70, 186] on img "button" at bounding box center [69, 179] width 23 height 23
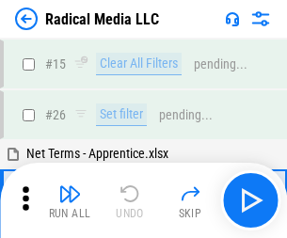
scroll to position [105, 0]
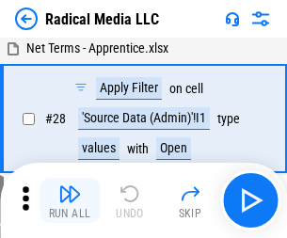
click at [70, 200] on img "button" at bounding box center [69, 193] width 23 height 23
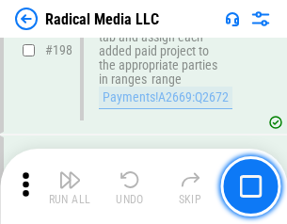
scroll to position [4715, 0]
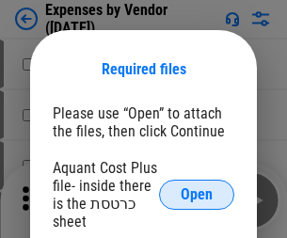
click at [197, 195] on span "Open" at bounding box center [197, 194] width 32 height 15
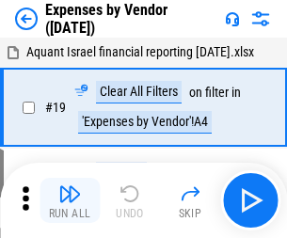
click at [70, 200] on img "button" at bounding box center [69, 193] width 23 height 23
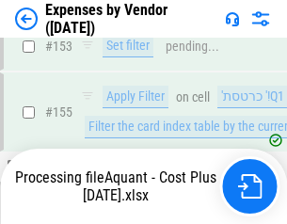
scroll to position [1386, 0]
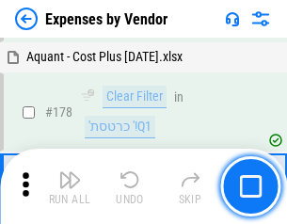
scroll to position [1467, 0]
